Goal: Transaction & Acquisition: Obtain resource

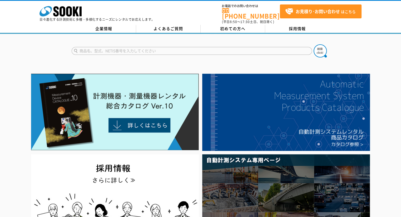
click at [150, 47] on input "text" at bounding box center [192, 51] width 240 height 8
type input "loopman"
click at [313, 44] on button at bounding box center [319, 50] width 13 height 13
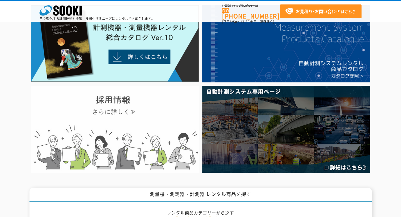
scroll to position [119, 0]
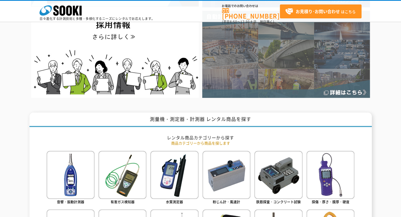
click at [277, 79] on img at bounding box center [286, 54] width 168 height 87
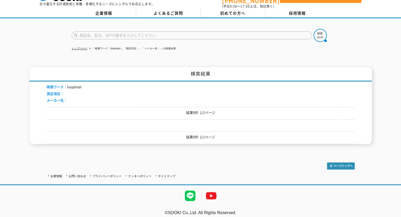
scroll to position [16, 0]
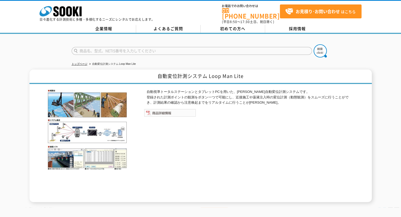
click at [171, 111] on img at bounding box center [170, 113] width 52 height 8
